Goal: Information Seeking & Learning: Learn about a topic

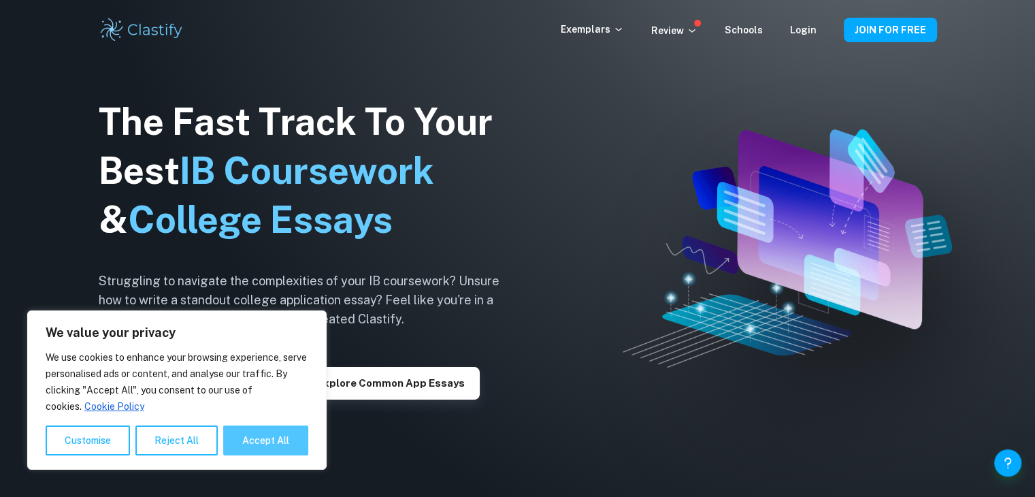
click at [263, 435] on button "Accept All" at bounding box center [265, 440] width 85 height 30
checkbox input "true"
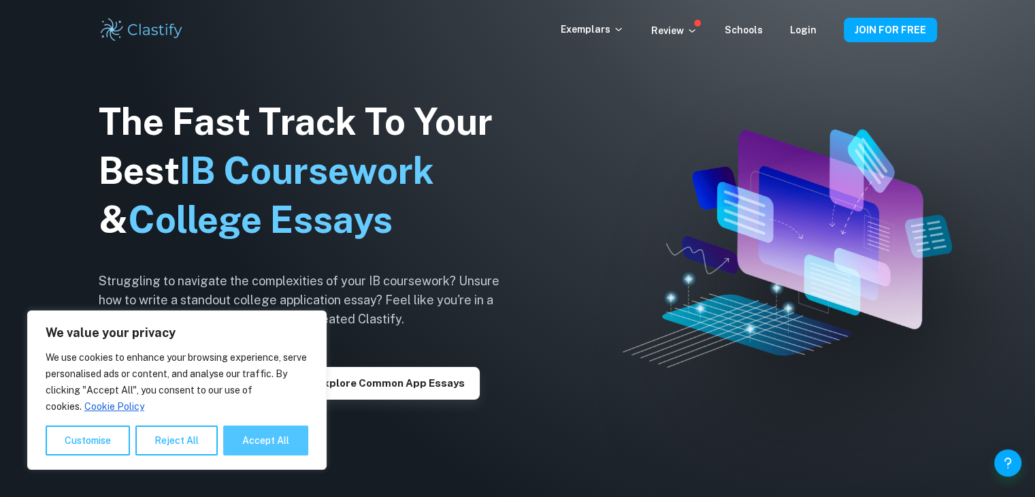
checkbox input "true"
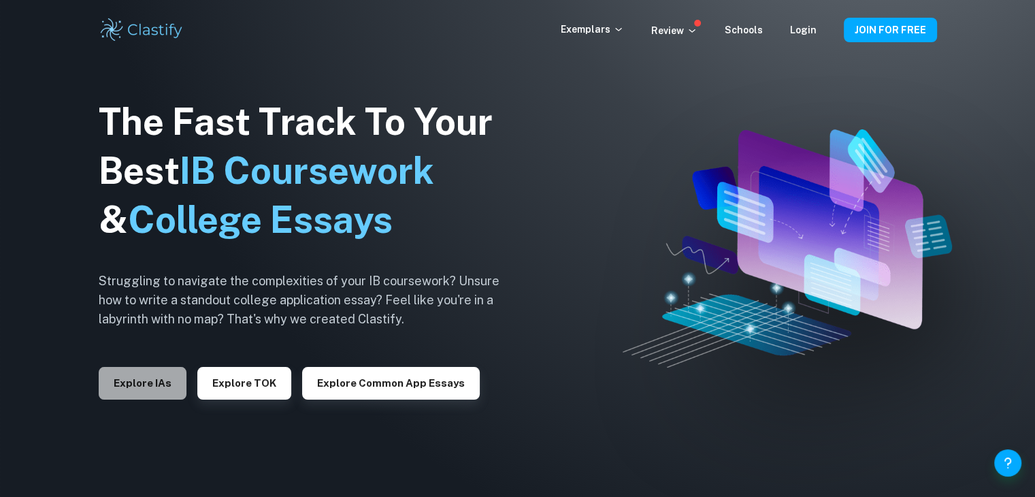
click at [150, 372] on button "Explore IAs" at bounding box center [143, 383] width 88 height 33
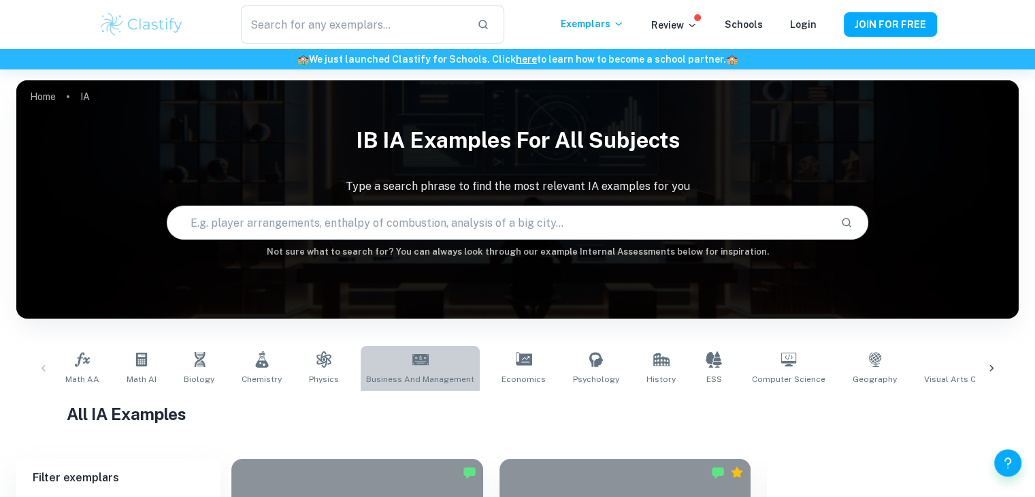
click at [423, 346] on link "Business and Management" at bounding box center [420, 368] width 119 height 45
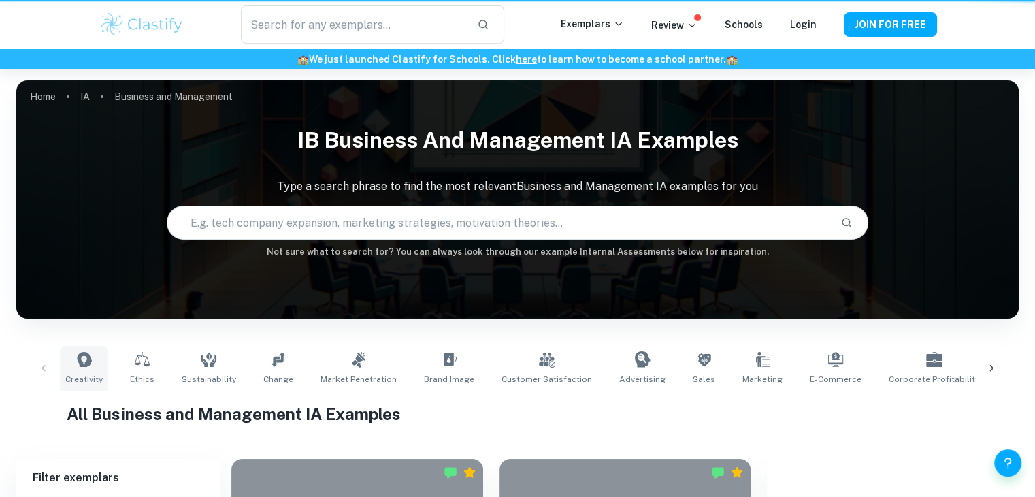
type input "Business and Management"
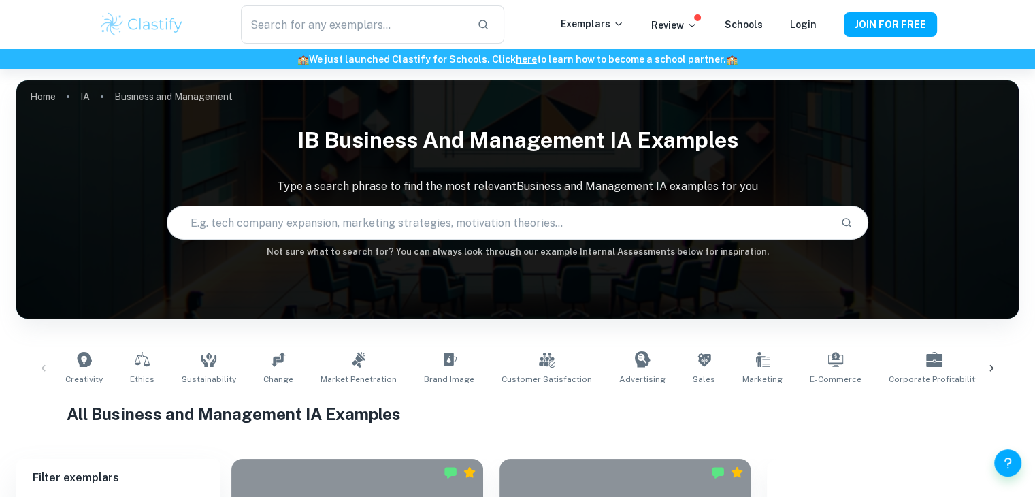
click at [43, 367] on div "Creativity Ethics Sustainability Change Market Penetration Brand Image Customer…" at bounding box center [517, 368] width 981 height 45
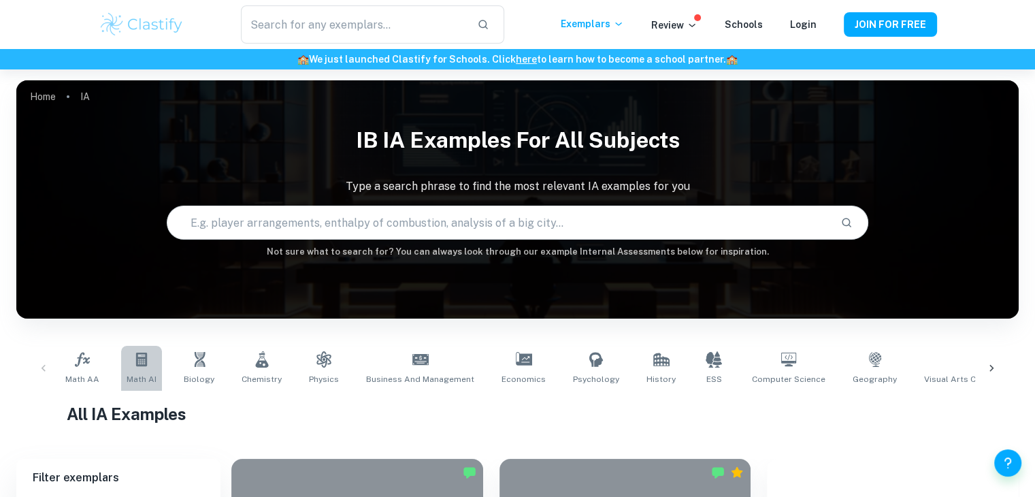
click at [125, 360] on link "Math AI" at bounding box center [141, 368] width 41 height 45
drag, startPoint x: 146, startPoint y: 340, endPoint x: 95, endPoint y: 348, distance: 51.1
click at [95, 348] on div "Math AA Math AI Biology Chemistry Physics Business and Management Economics Psy…" at bounding box center [517, 368] width 1003 height 67
click at [95, 348] on link "Math AA" at bounding box center [82, 368] width 45 height 45
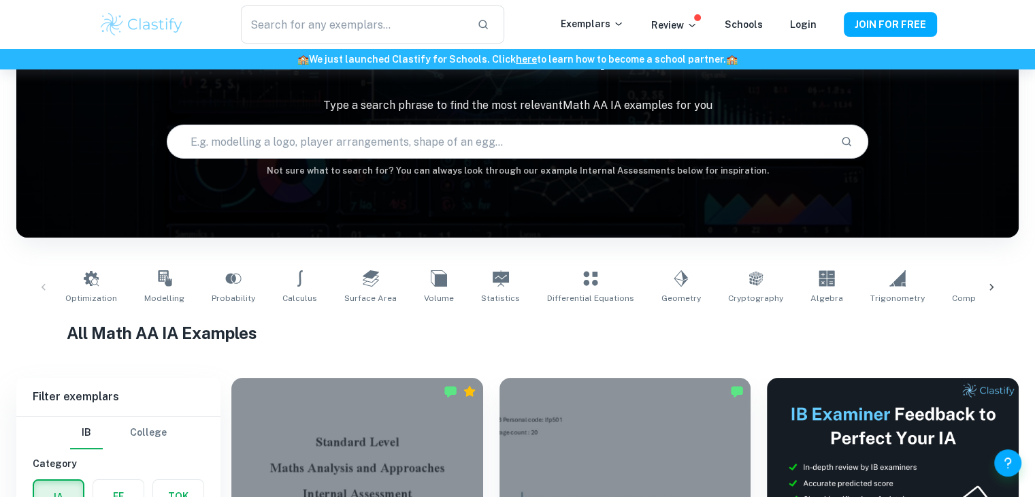
scroll to position [82, 0]
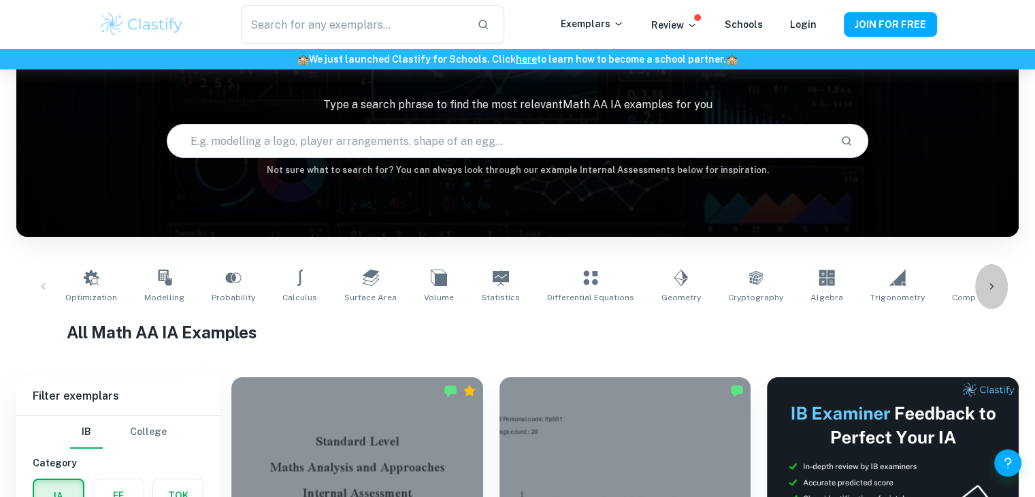
click at [1001, 289] on div at bounding box center [991, 286] width 33 height 45
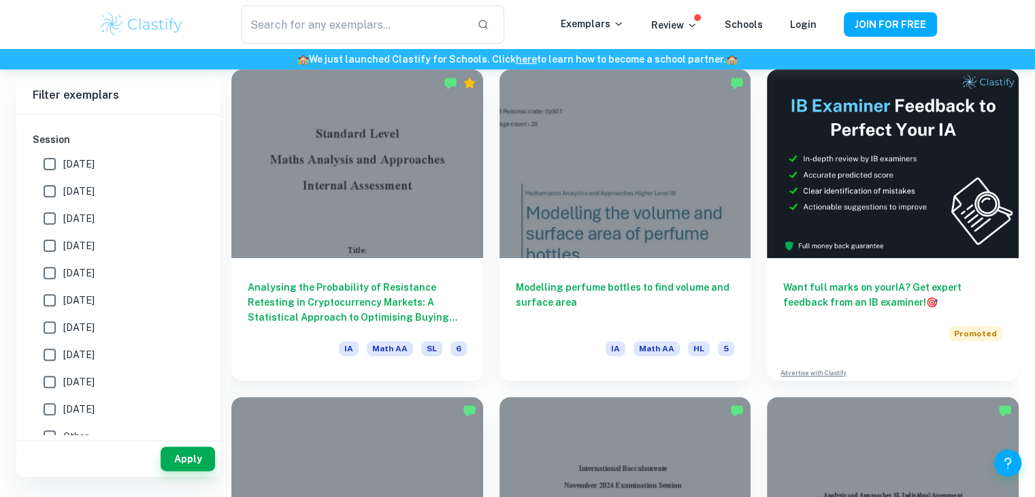
scroll to position [0, 0]
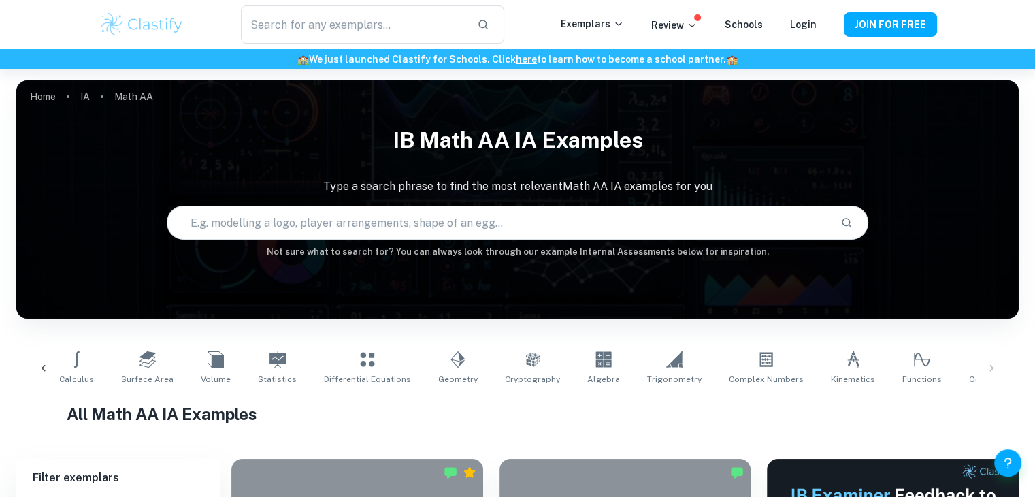
click at [135, 26] on img at bounding box center [142, 24] width 86 height 27
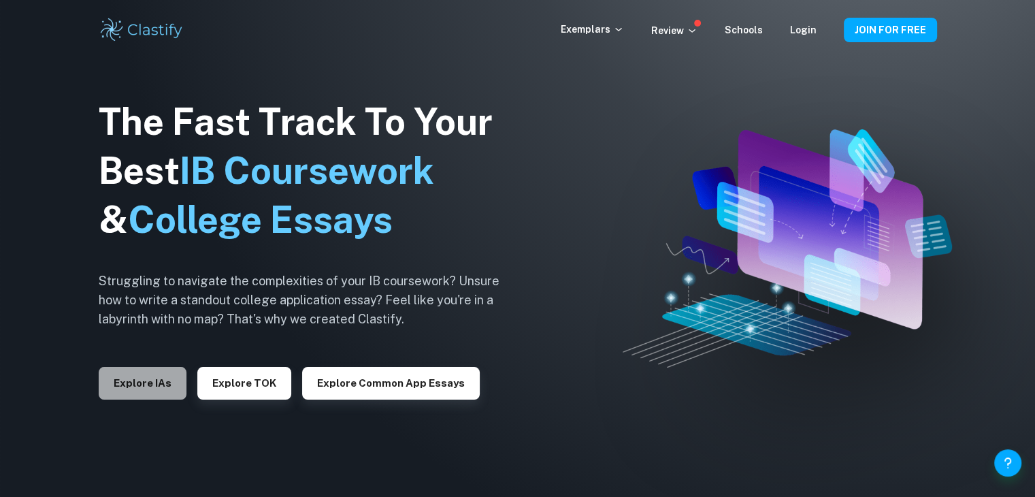
click at [157, 395] on button "Explore IAs" at bounding box center [143, 383] width 88 height 33
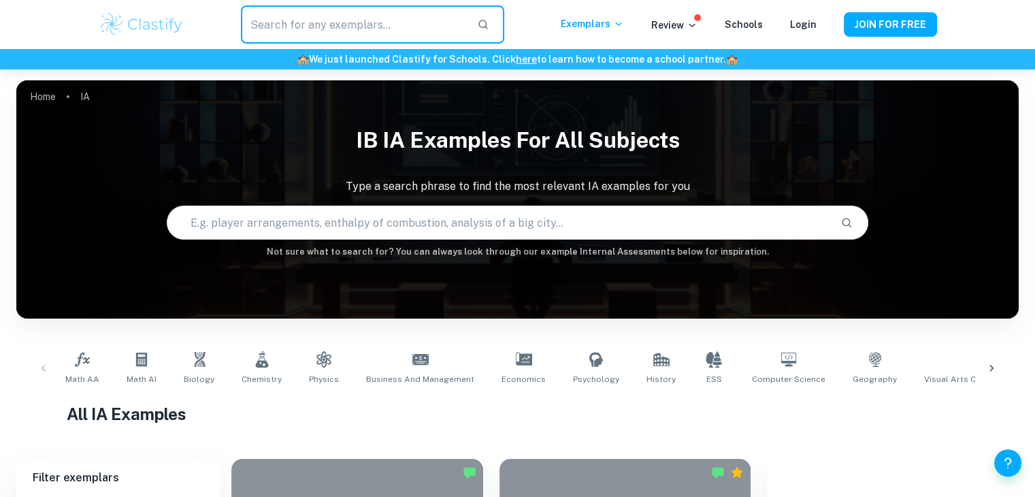
click at [383, 40] on input "text" at bounding box center [353, 24] width 225 height 38
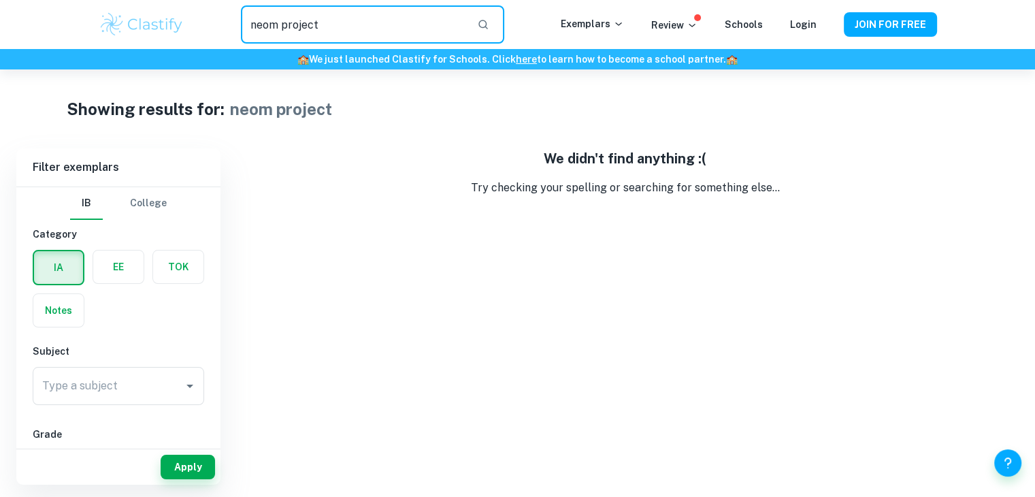
click at [361, 12] on input "neom project" at bounding box center [353, 24] width 225 height 38
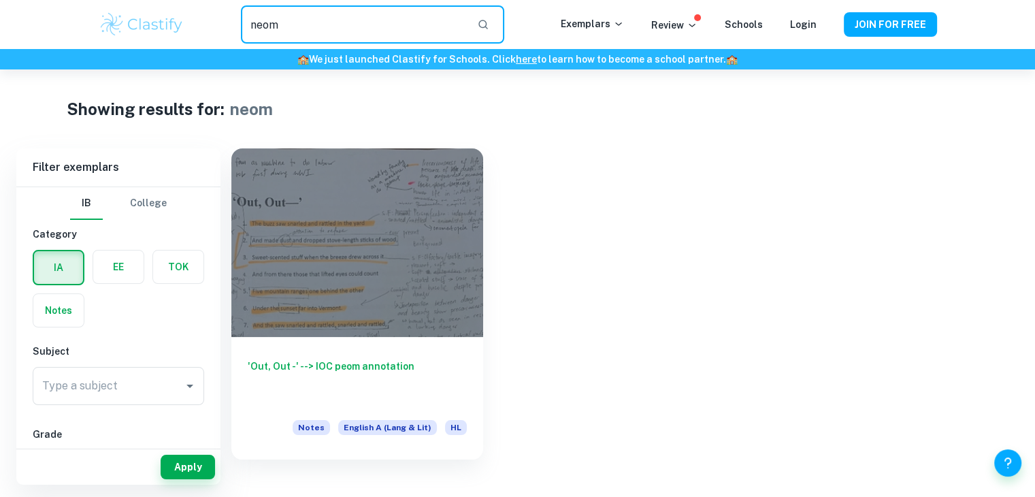
click at [340, 18] on input "neom" at bounding box center [353, 24] width 225 height 38
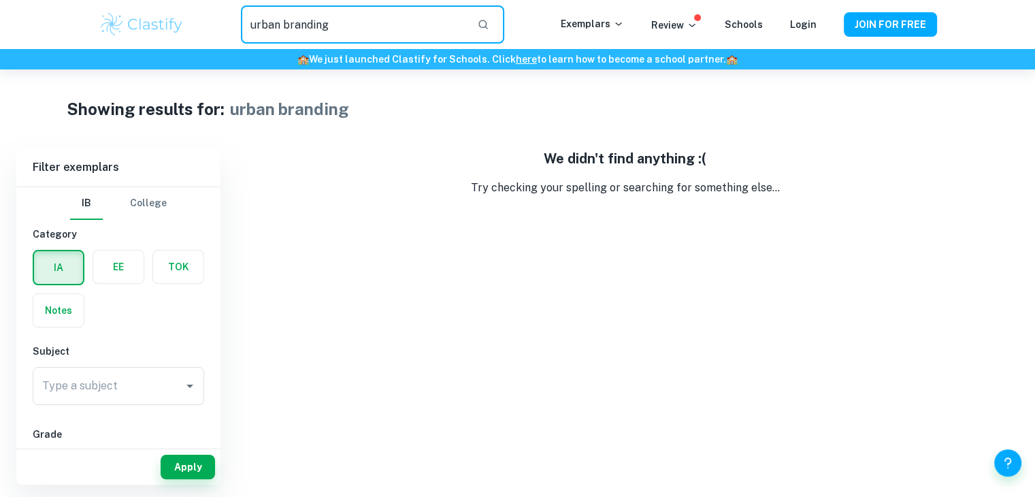
click at [376, 33] on input "urban branding" at bounding box center [353, 24] width 225 height 38
type input "regional power projection"
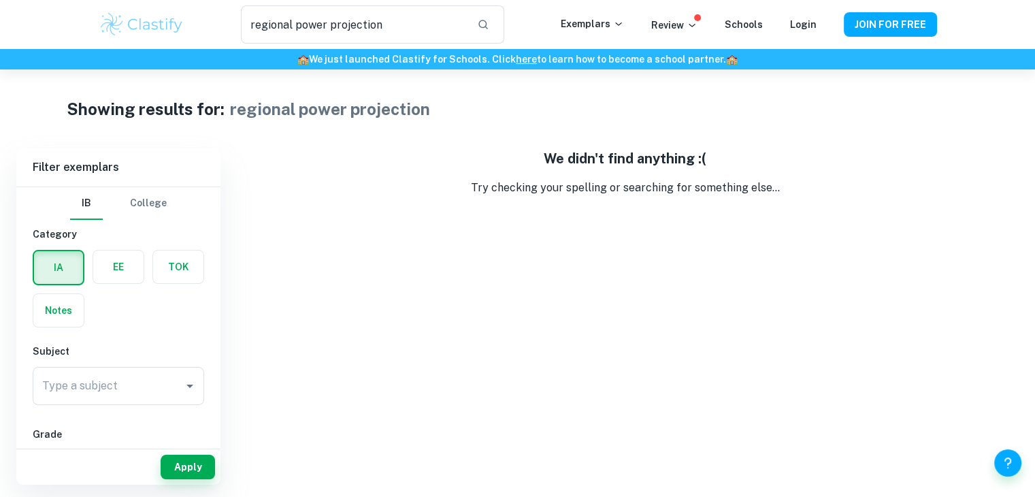
click at [187, 344] on h6 "Subject" at bounding box center [119, 351] width 172 height 15
drag, startPoint x: 389, startPoint y: 342, endPoint x: 371, endPoint y: 356, distance: 23.3
click at [371, 356] on div "We didn't find anything :( Try checking your spelling or searching for somethin…" at bounding box center [624, 316] width 787 height 336
click at [476, 292] on div "We didn't find anything :( Try checking your spelling or searching for somethin…" at bounding box center [624, 316] width 787 height 336
